Goal: Navigation & Orientation: Go to known website

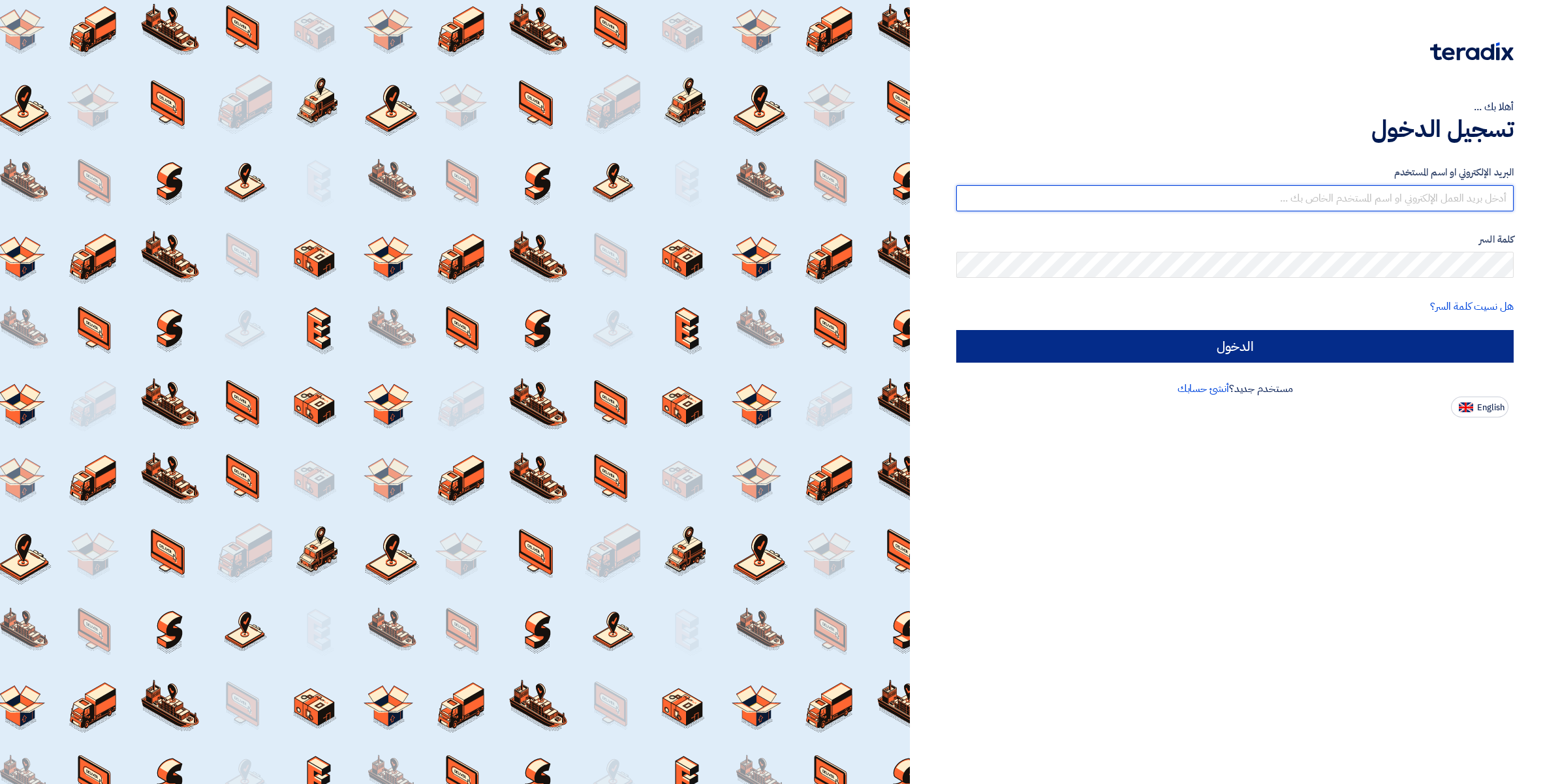
type input "[PERSON_NAME][EMAIL_ADDRESS][DOMAIN_NAME]"
click at [1205, 336] on input "الدخول" at bounding box center [1234, 346] width 557 height 32
